Goal: Task Accomplishment & Management: Manage account settings

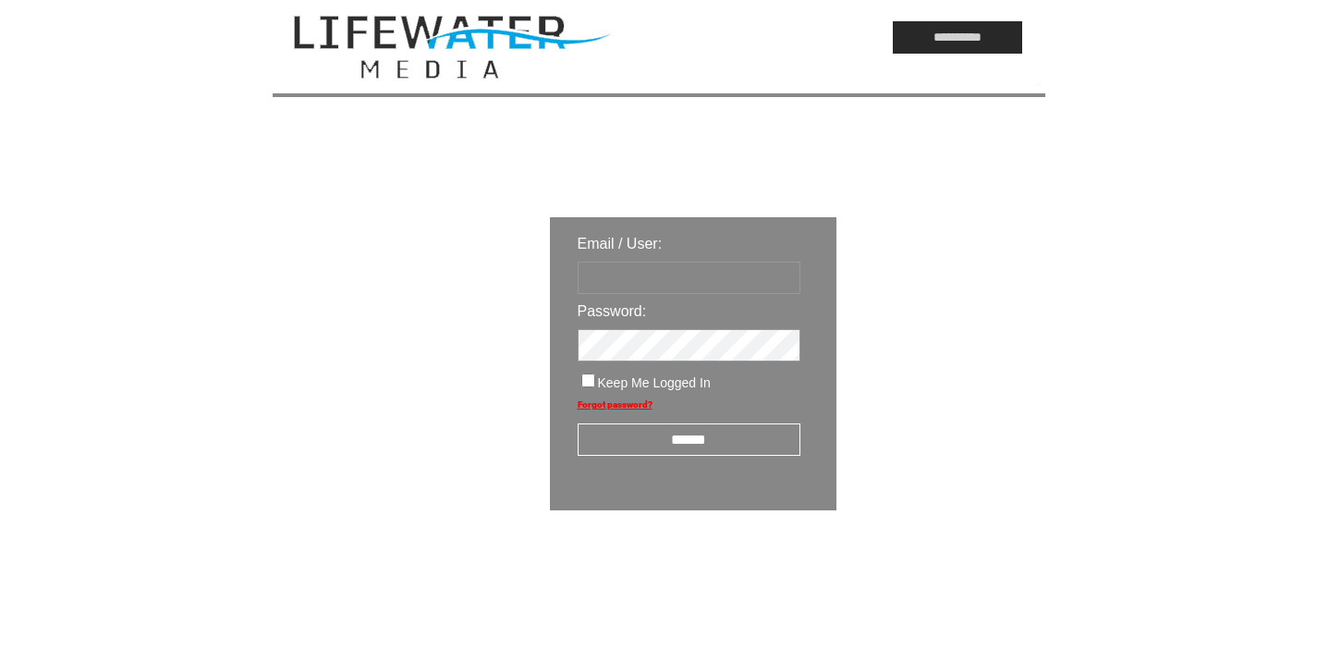
type input "*********"
click at [693, 447] on input "******" at bounding box center [689, 439] width 223 height 32
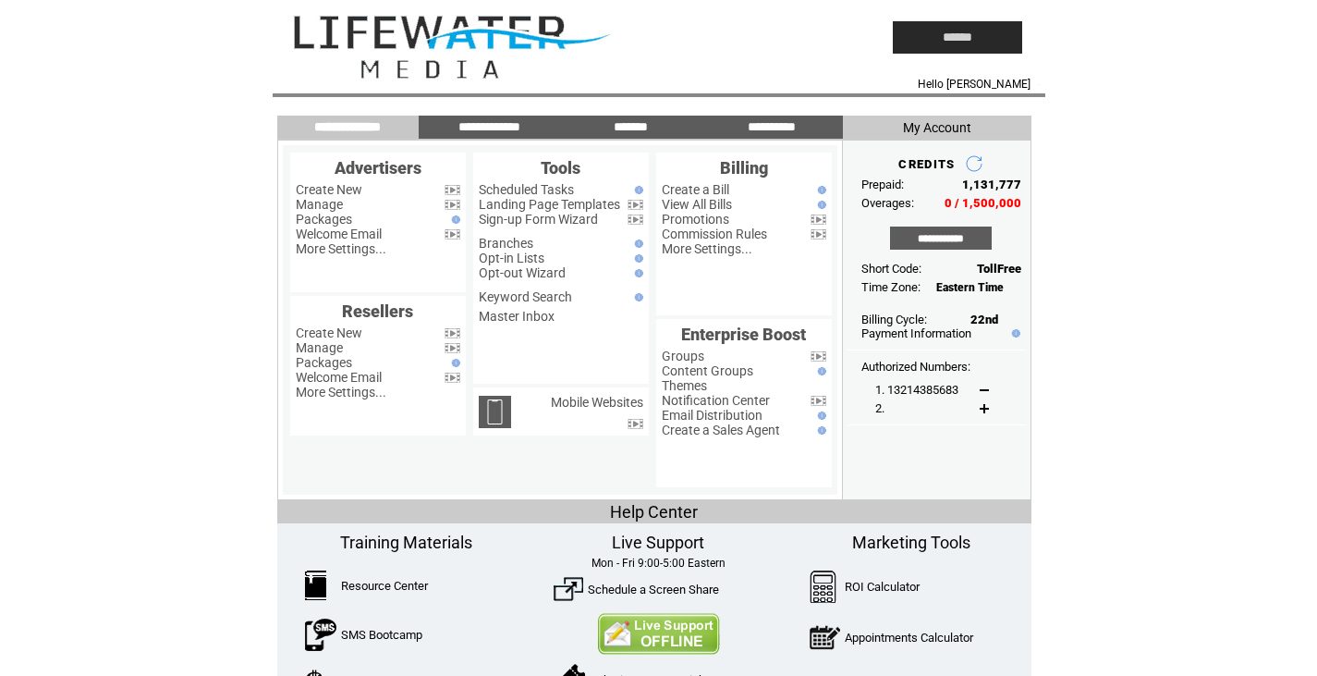
click at [966, 24] on input "******" at bounding box center [957, 37] width 129 height 32
